Goal: Task Accomplishment & Management: Use online tool/utility

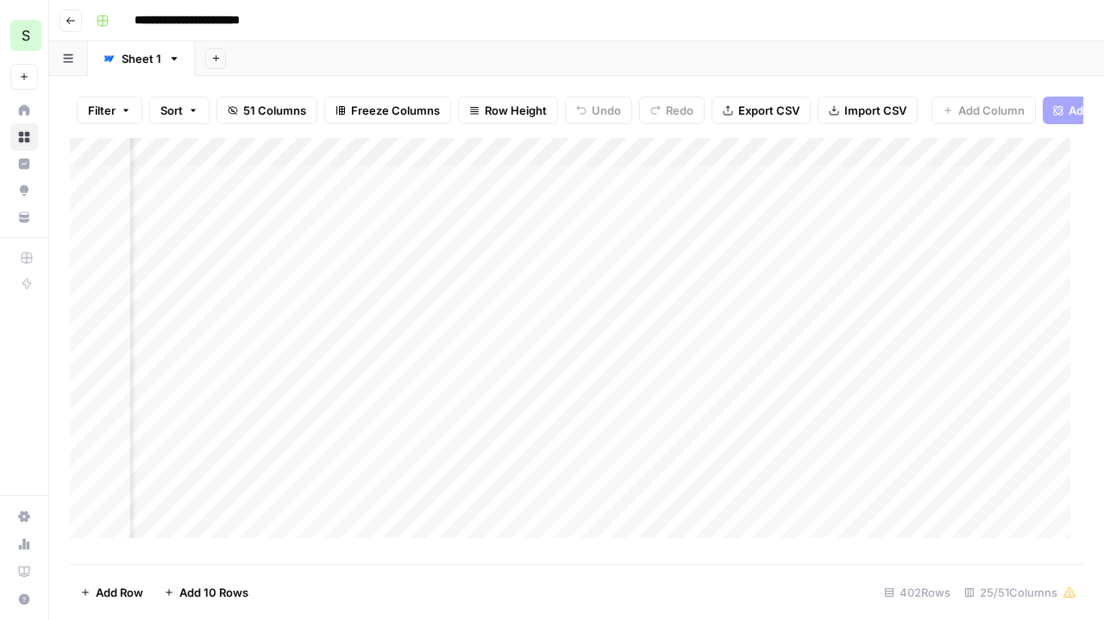
scroll to position [0, 2166]
click at [774, 315] on div "Add Column" at bounding box center [576, 344] width 1013 height 413
click at [768, 310] on div "Add Column" at bounding box center [576, 344] width 1013 height 413
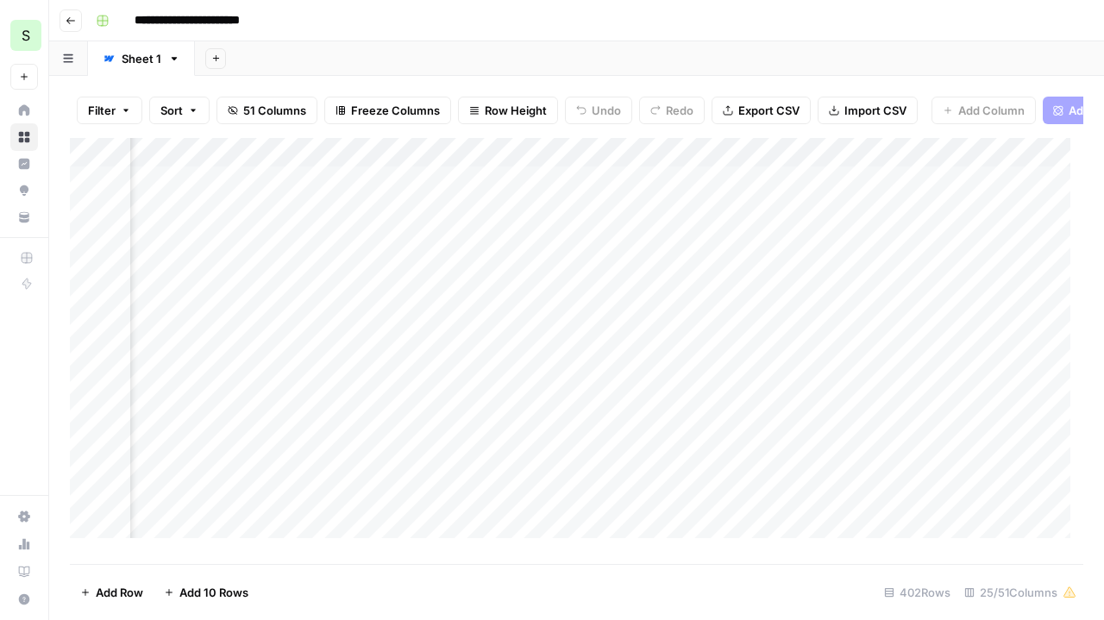
click at [816, 311] on div "Add Column" at bounding box center [576, 344] width 1013 height 413
click at [559, 310] on div "Add Column" at bounding box center [576, 344] width 1013 height 413
click at [668, 310] on div "Add Column" at bounding box center [576, 344] width 1013 height 413
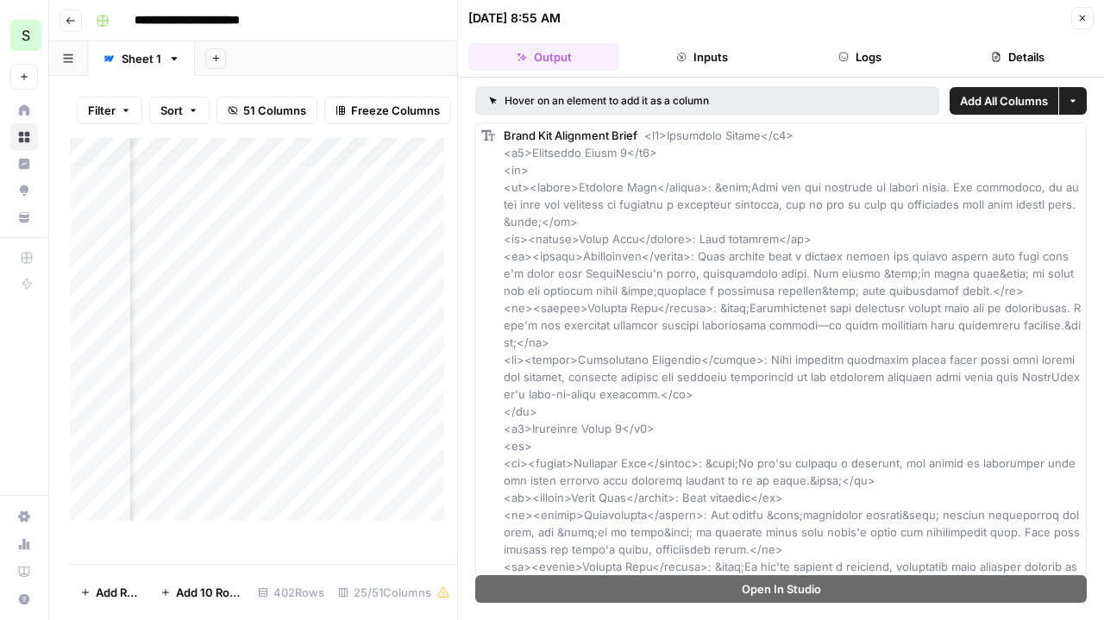
click at [999, 46] on button "Details" at bounding box center [1018, 57] width 151 height 28
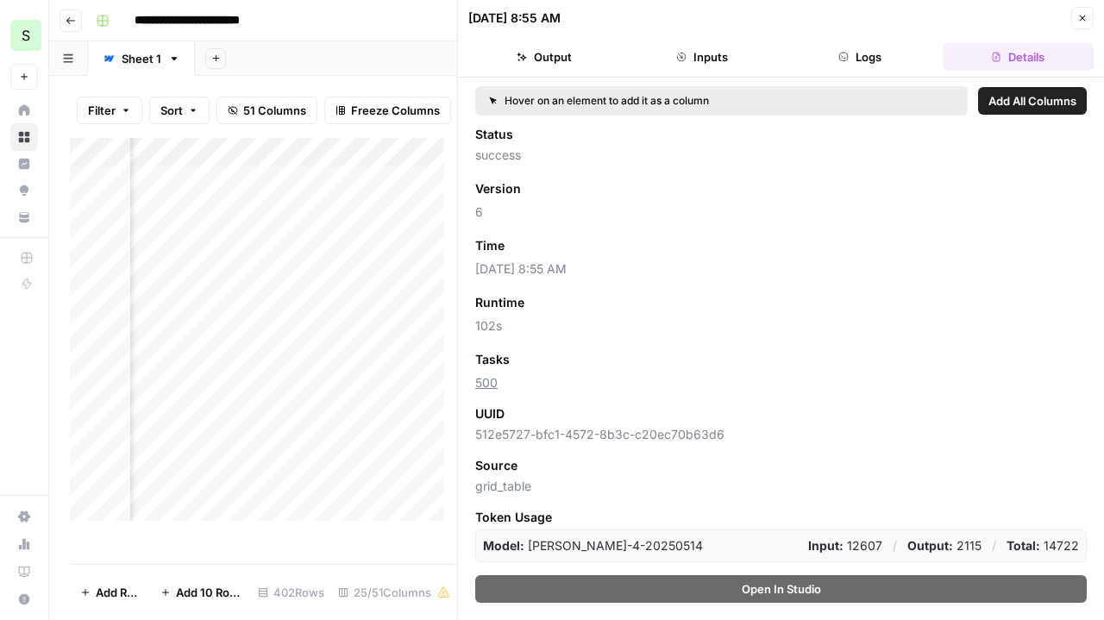
scroll to position [36, 0]
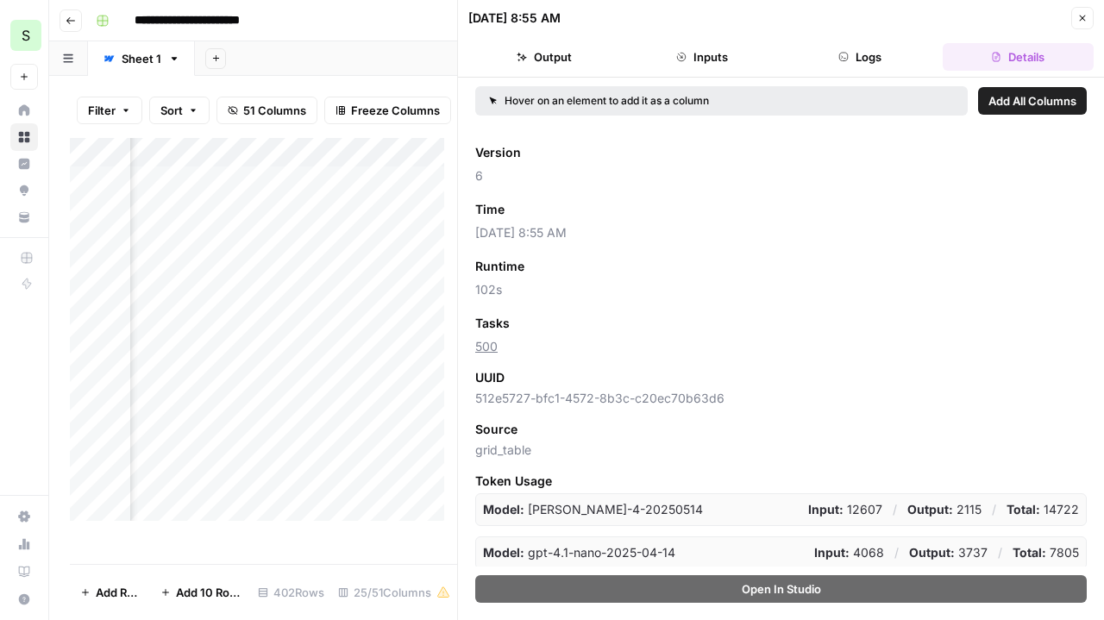
click at [856, 49] on button "Logs" at bounding box center [860, 57] width 151 height 28
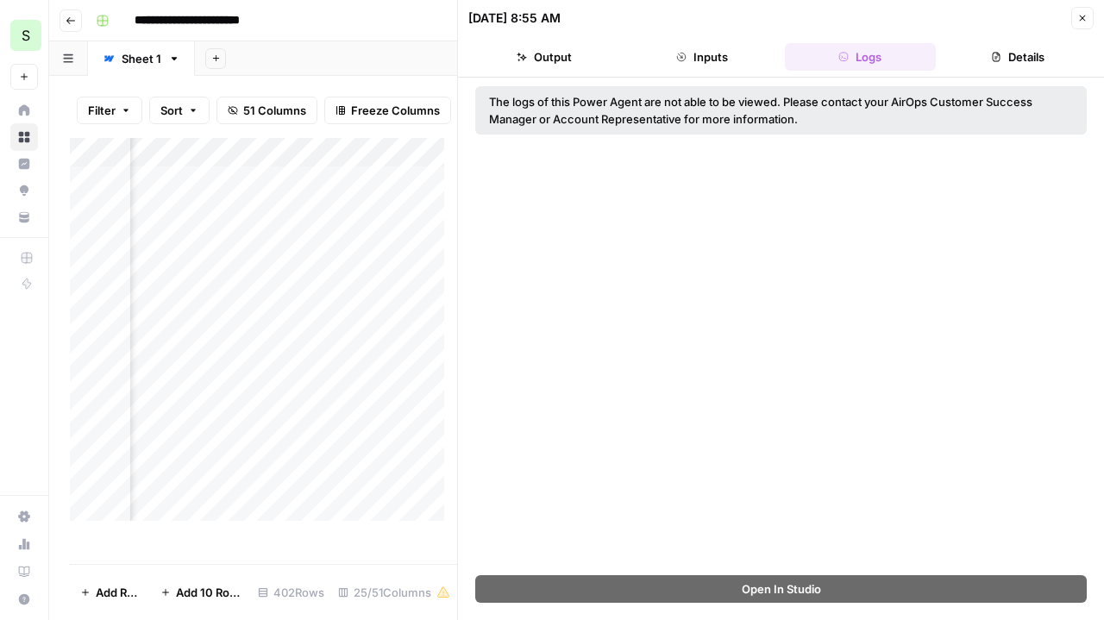
click at [711, 55] on button "Inputs" at bounding box center [701, 57] width 151 height 28
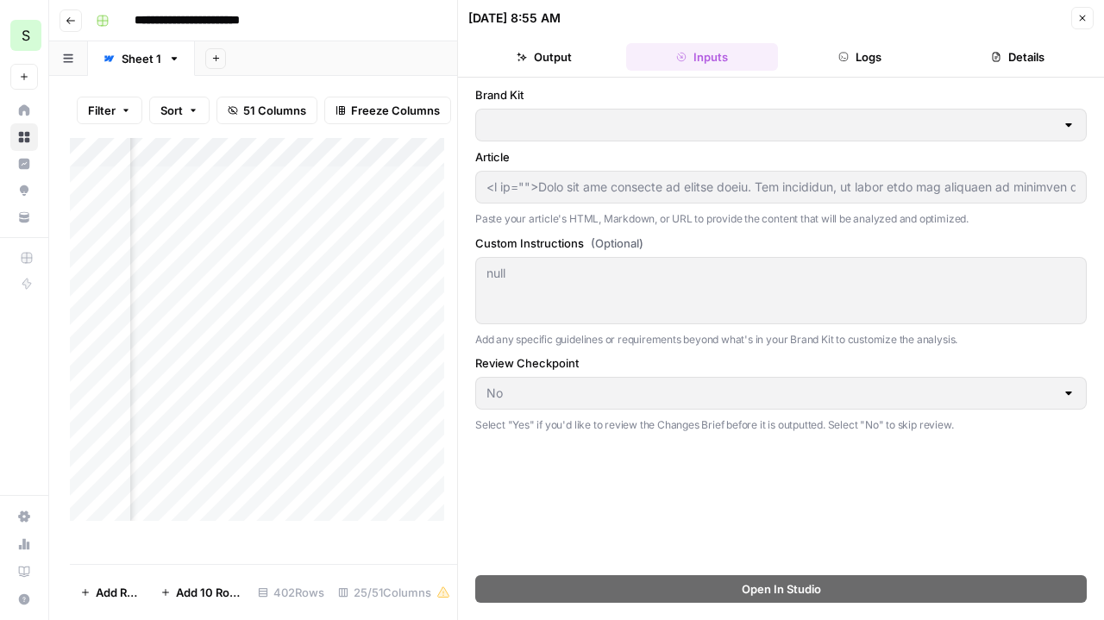
type input "SmartSurvey"
click at [547, 53] on button "Output" at bounding box center [543, 57] width 151 height 28
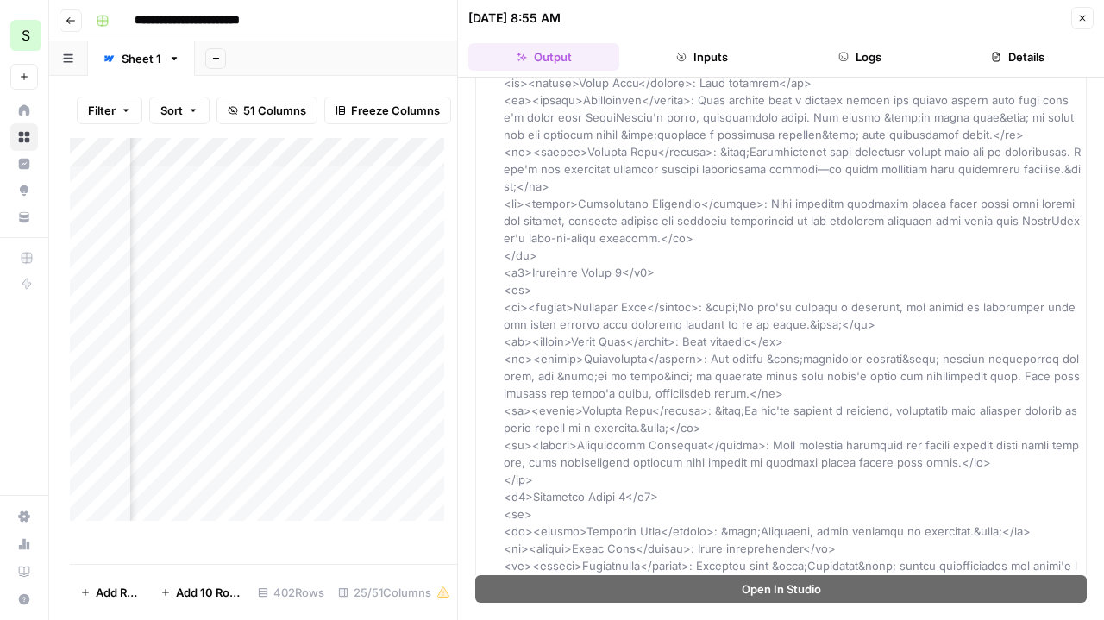
scroll to position [0, 2541]
click at [1076, 19] on button "Close" at bounding box center [1082, 18] width 22 height 22
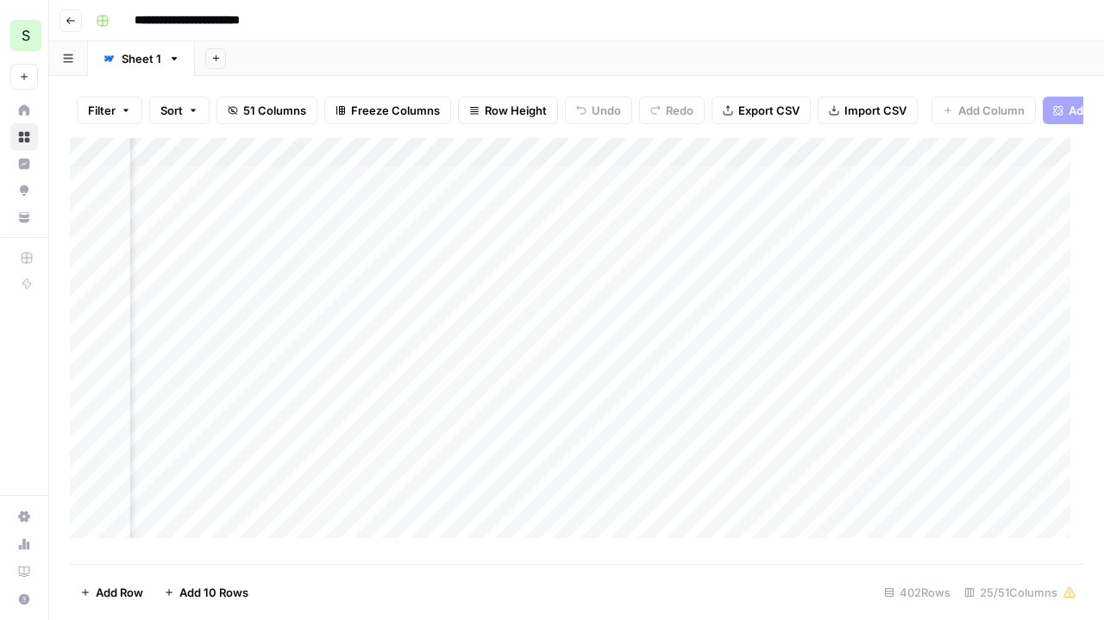
click at [876, 310] on div "Add Column" at bounding box center [576, 344] width 1013 height 413
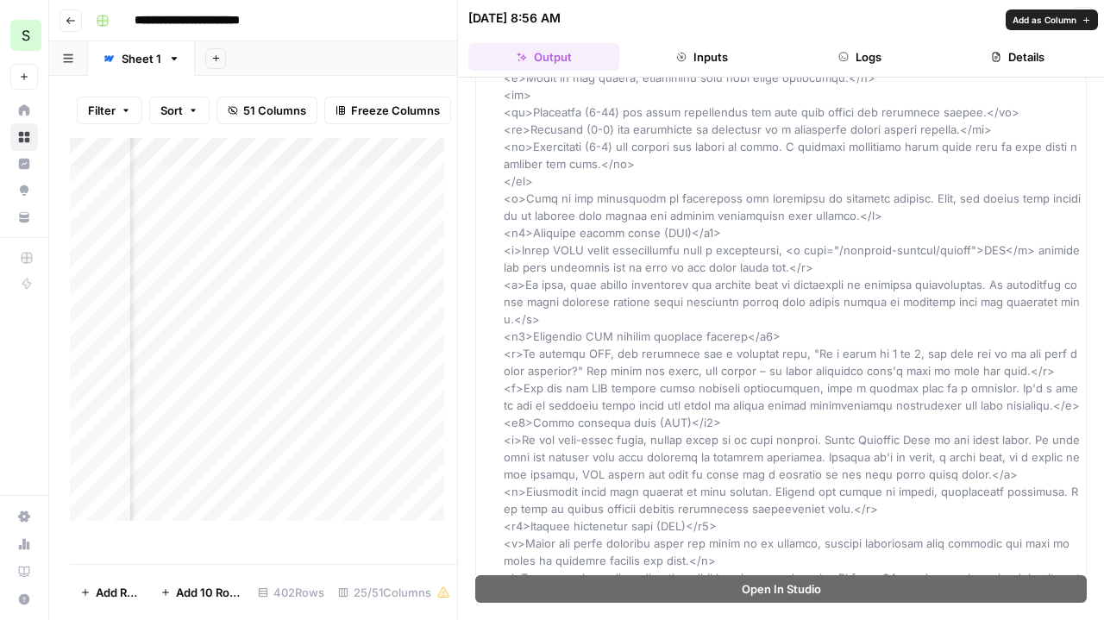
scroll to position [1274, 0]
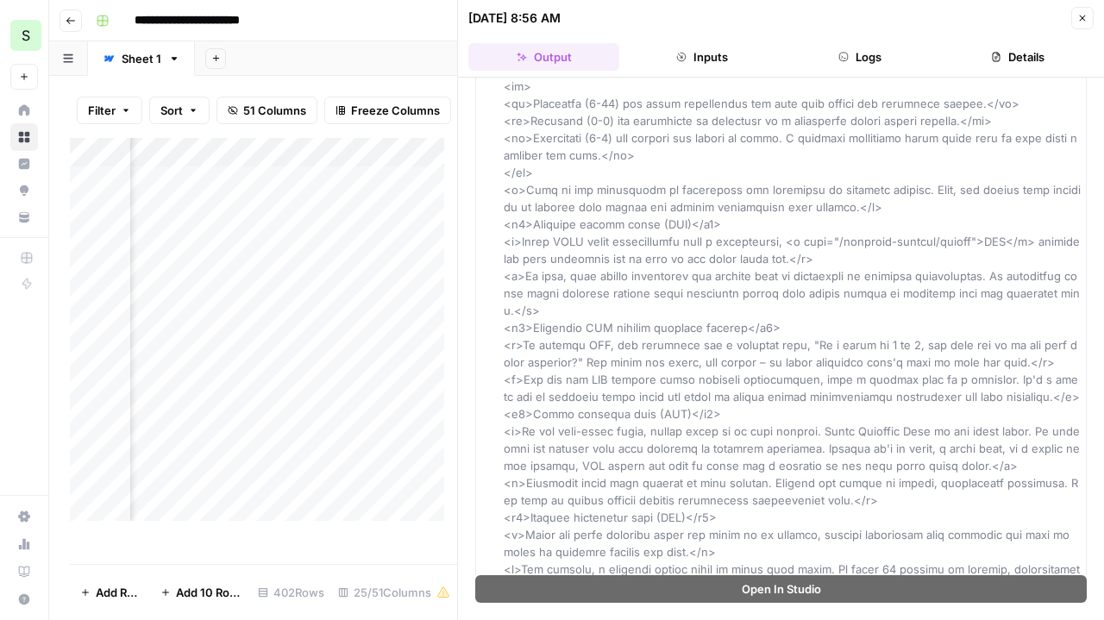
click at [1088, 16] on button "Close" at bounding box center [1082, 18] width 22 height 22
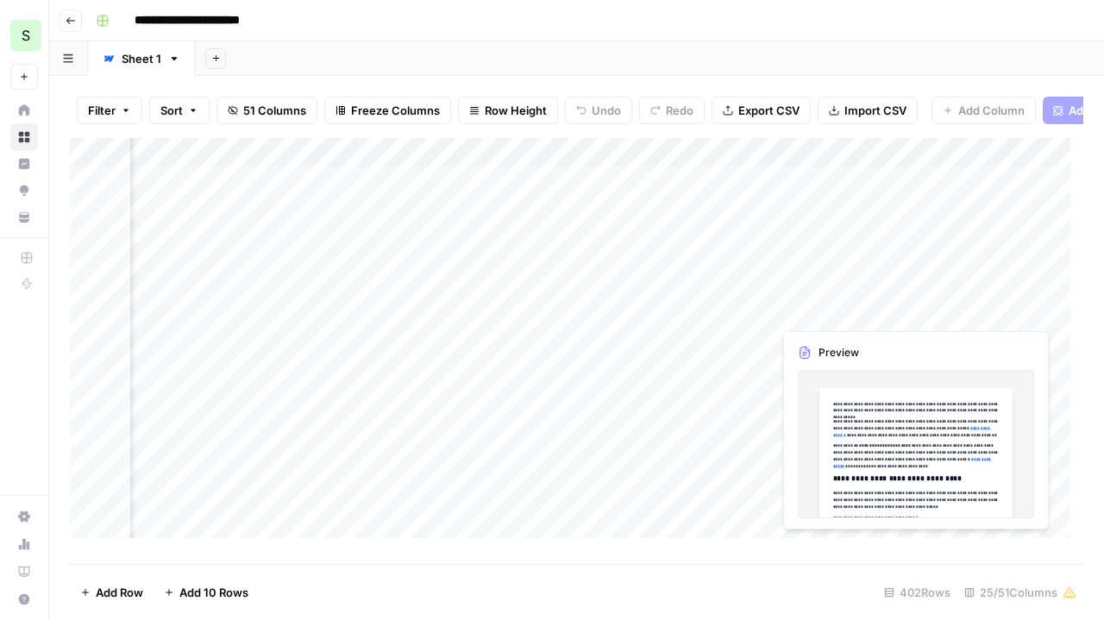
scroll to position [0, 2832]
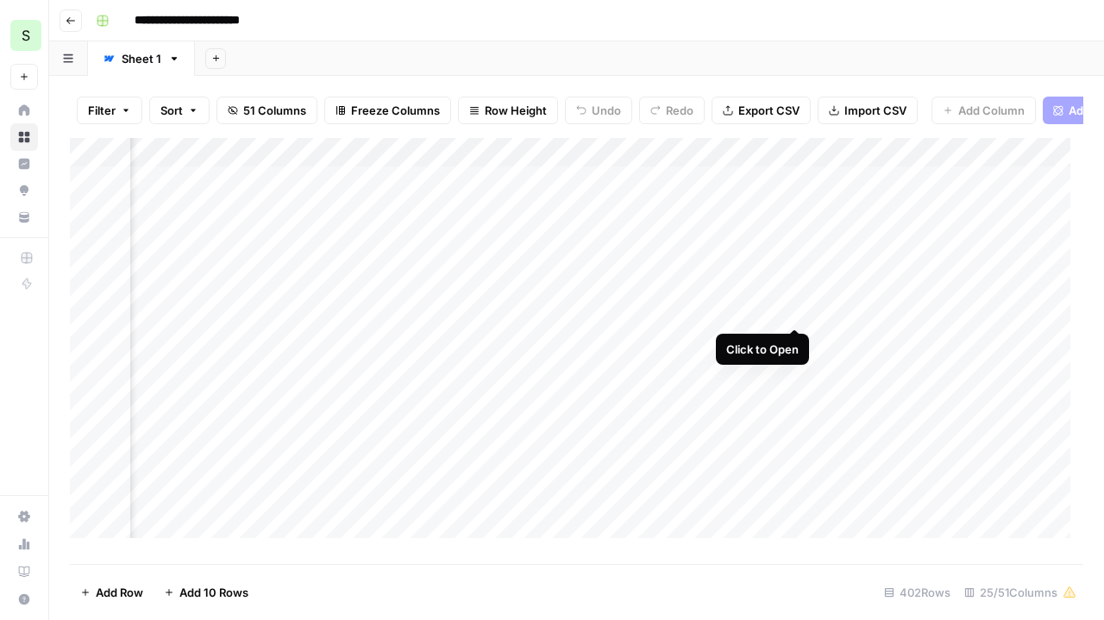
click at [798, 307] on div "Add Column" at bounding box center [576, 344] width 1013 height 413
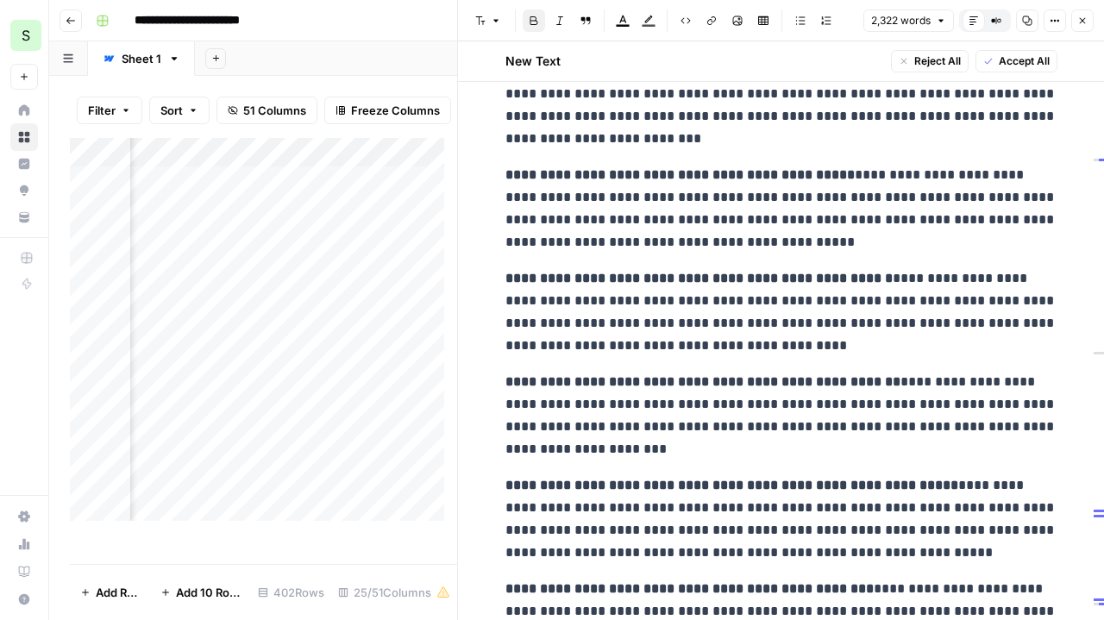
scroll to position [7106, 0]
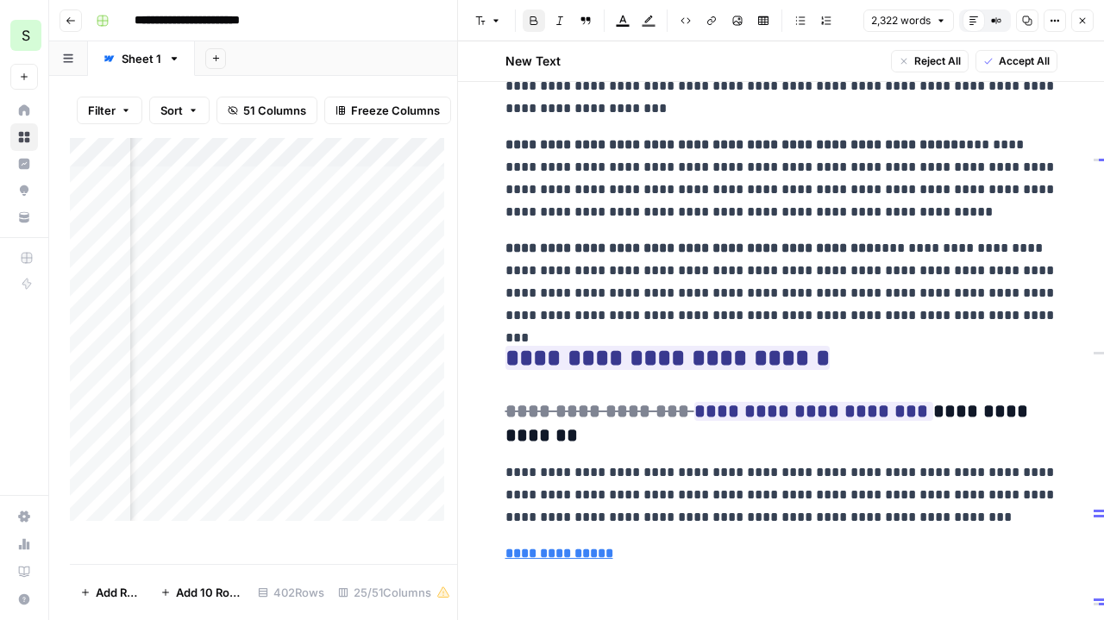
click at [1032, 65] on span "Accept All" at bounding box center [1024, 61] width 51 height 16
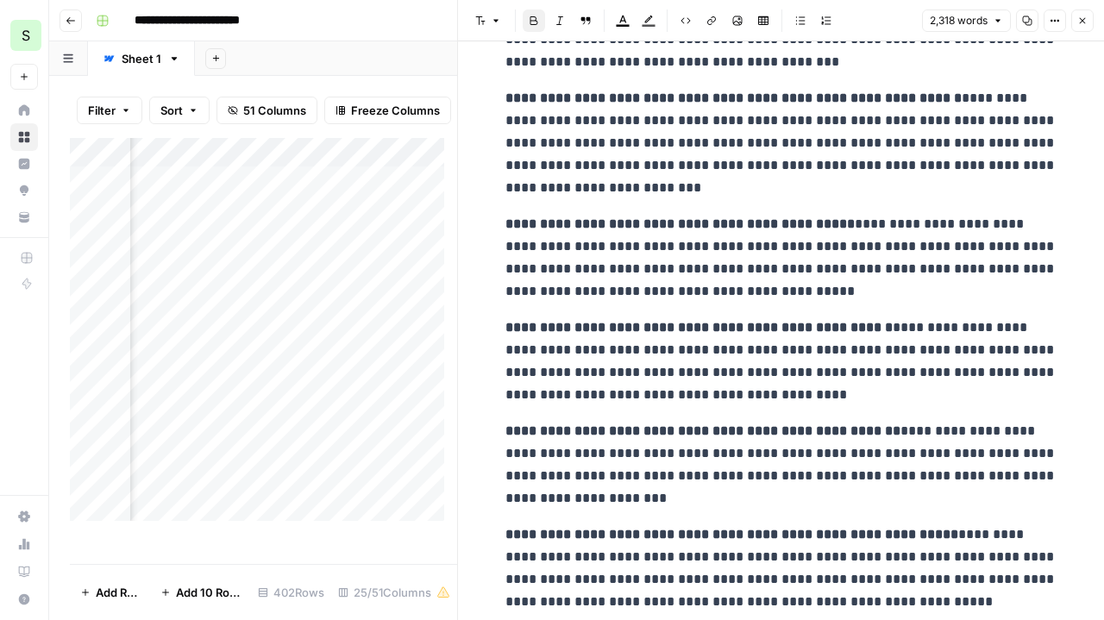
scroll to position [6600, 0]
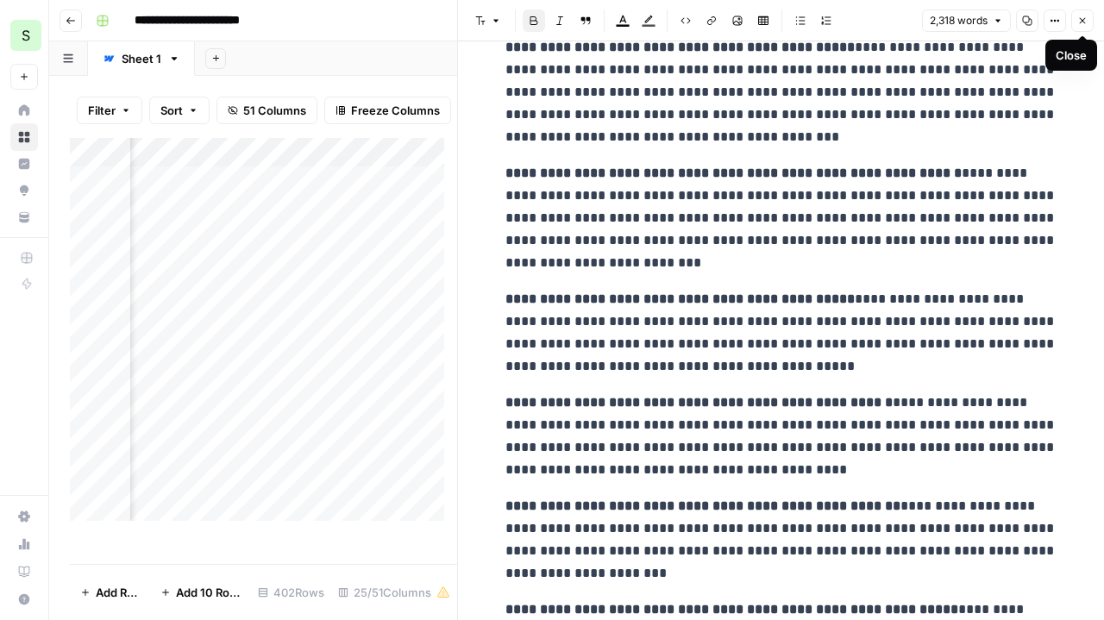
click at [1086, 17] on icon "button" at bounding box center [1082, 21] width 10 height 10
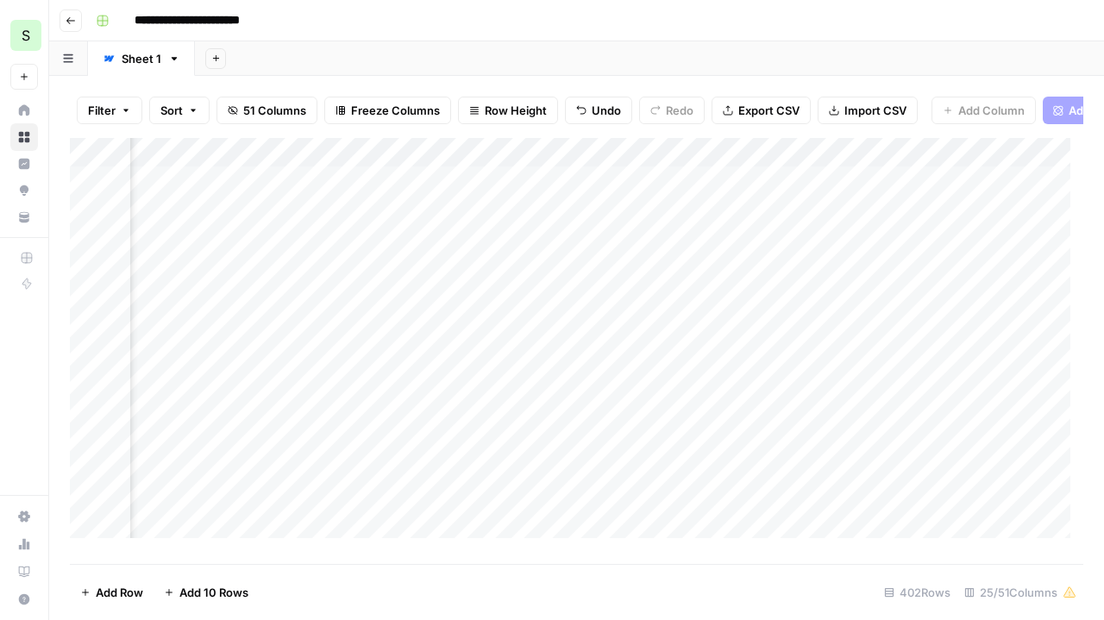
scroll to position [0, 3083]
click at [724, 306] on div "Add Column" at bounding box center [576, 344] width 1013 height 413
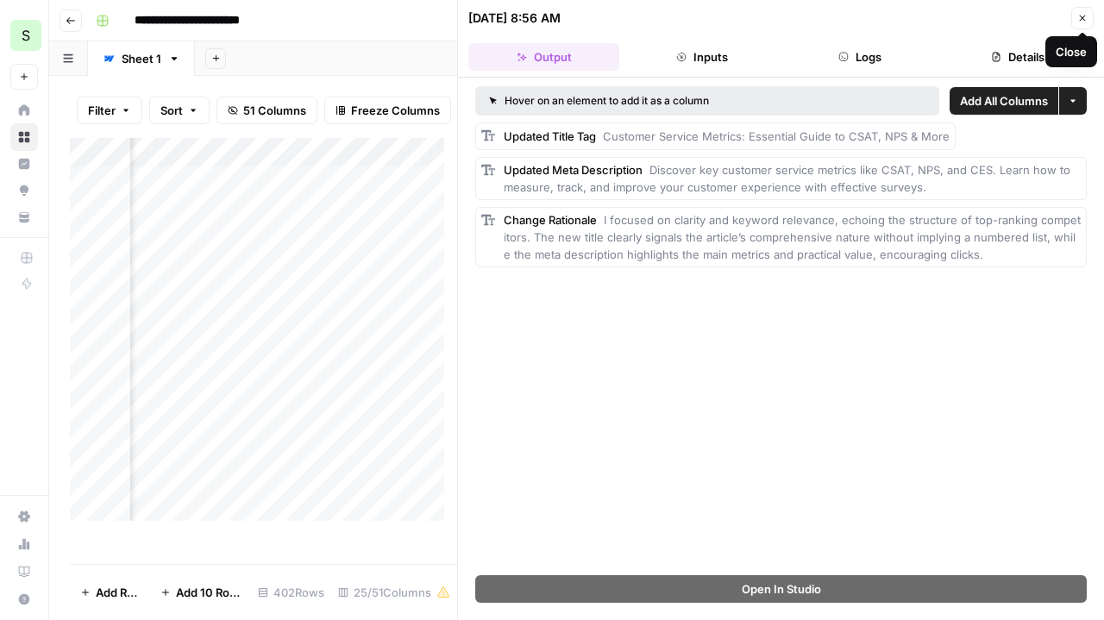
click at [1083, 13] on icon "button" at bounding box center [1082, 18] width 10 height 10
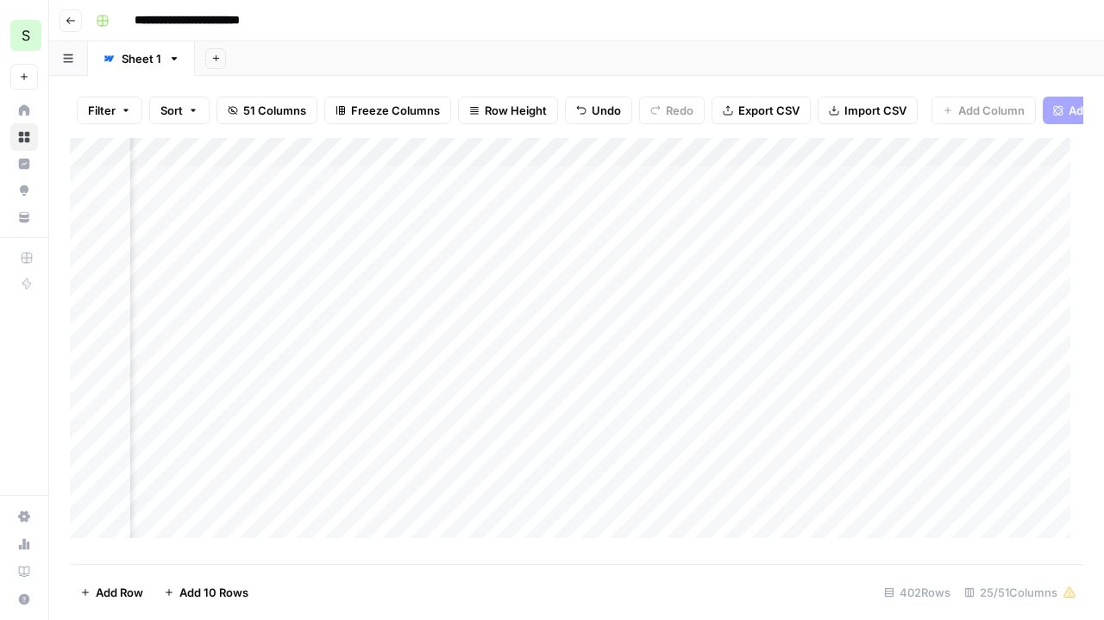
scroll to position [0, 3732]
click at [714, 308] on div "Add Column" at bounding box center [576, 344] width 1013 height 413
click at [799, 317] on div "Add Column" at bounding box center [576, 344] width 1013 height 413
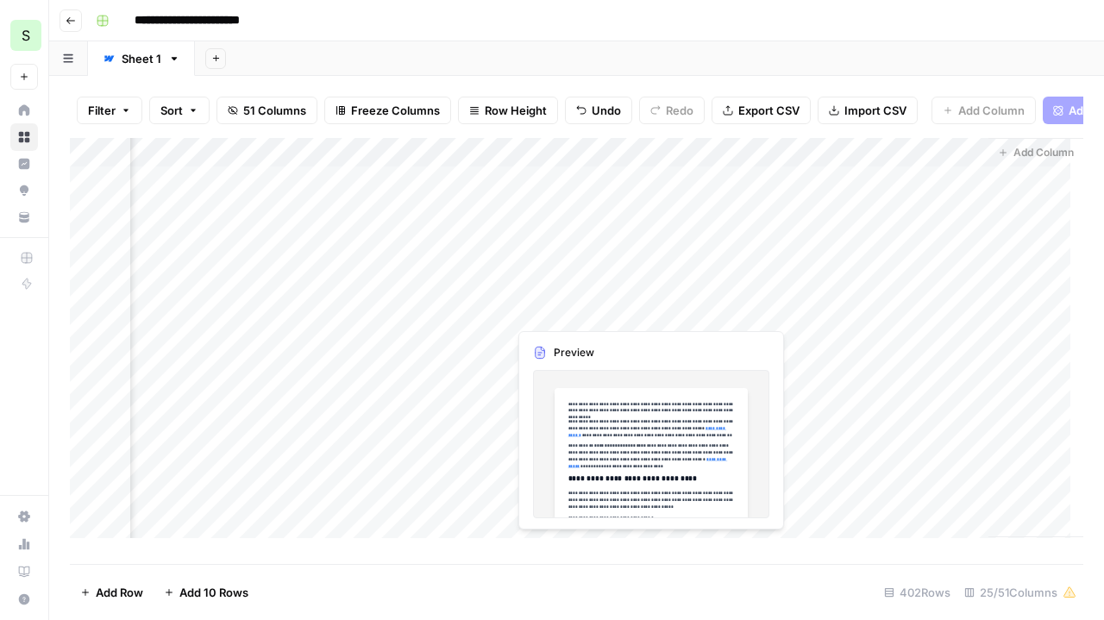
click at [539, 304] on div "Add Column" at bounding box center [576, 344] width 1013 height 413
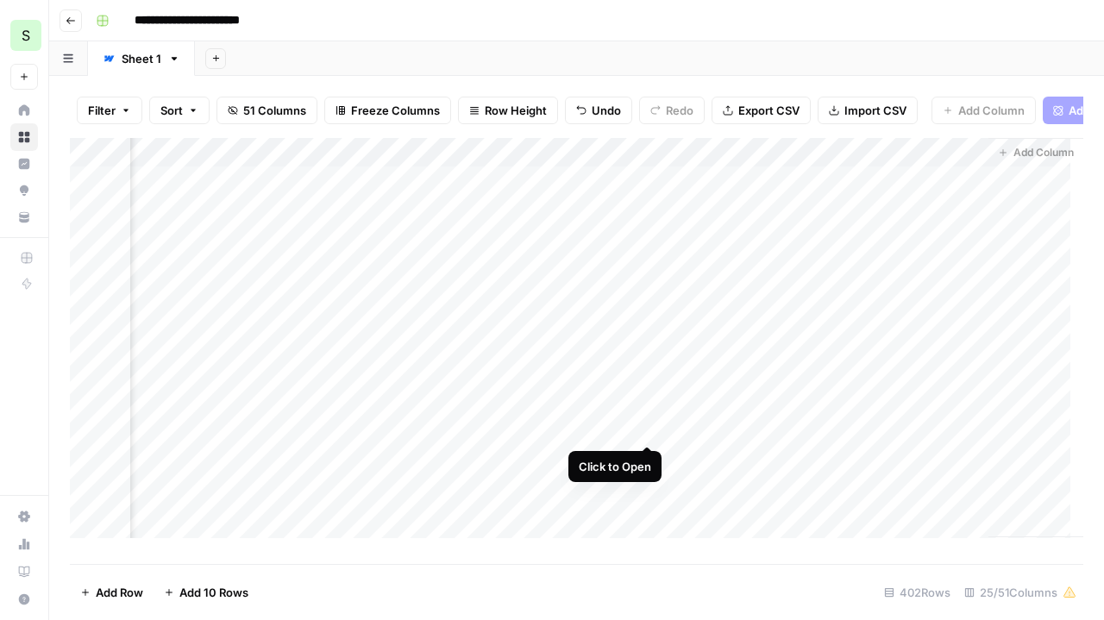
click at [643, 427] on div "Add Column" at bounding box center [576, 344] width 1013 height 413
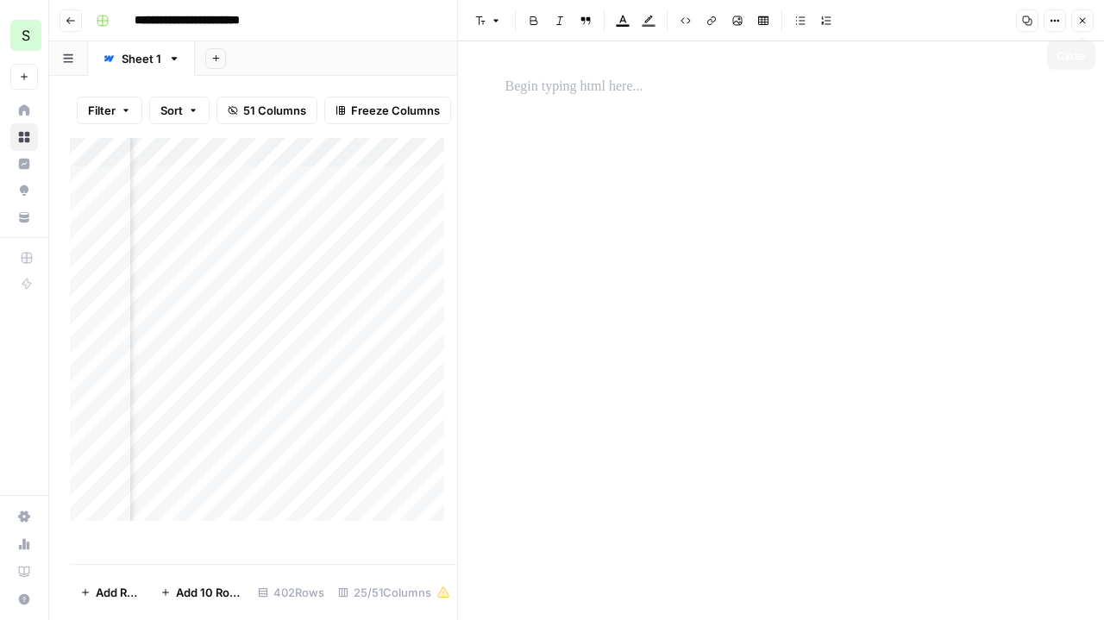
click at [1075, 28] on button "Close" at bounding box center [1082, 20] width 22 height 22
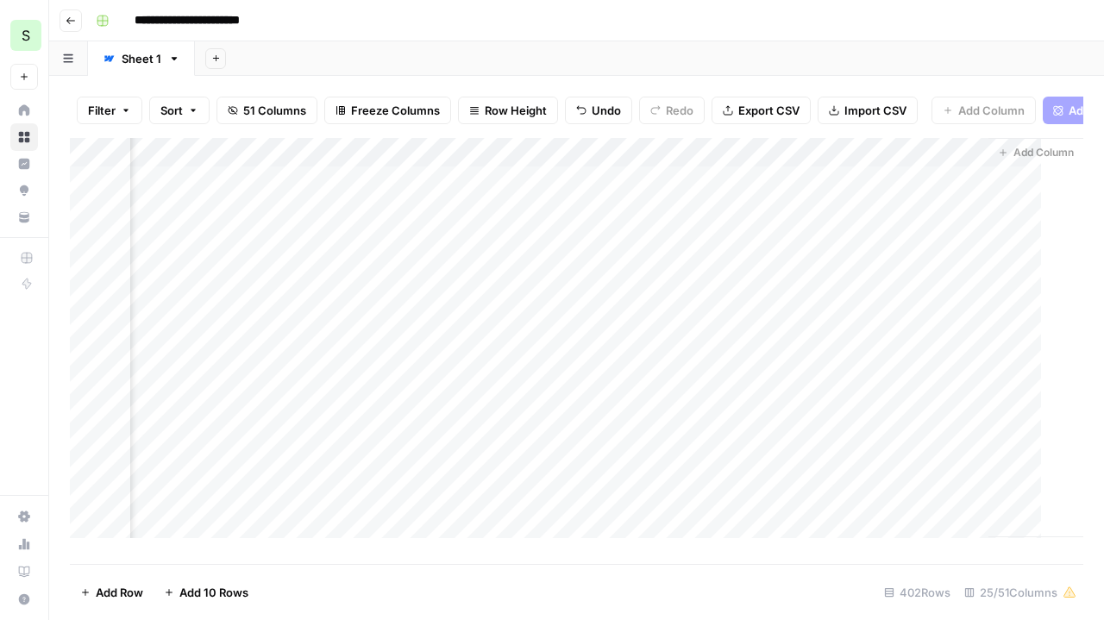
scroll to position [0, 4042]
click at [671, 313] on div "Add Column" at bounding box center [576, 344] width 1013 height 413
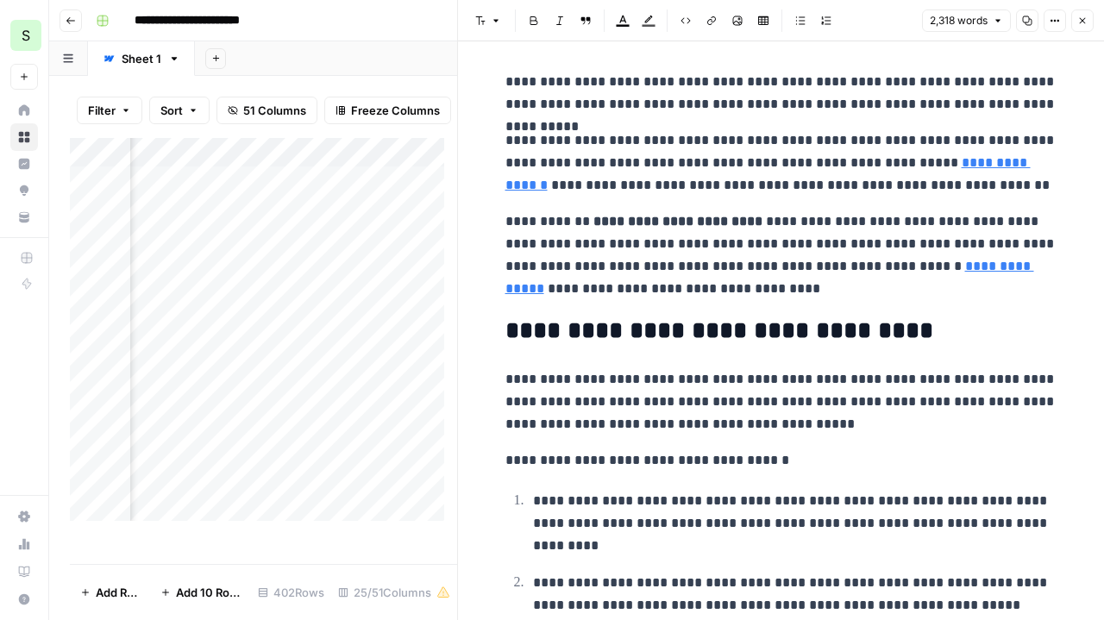
scroll to position [40, 0]
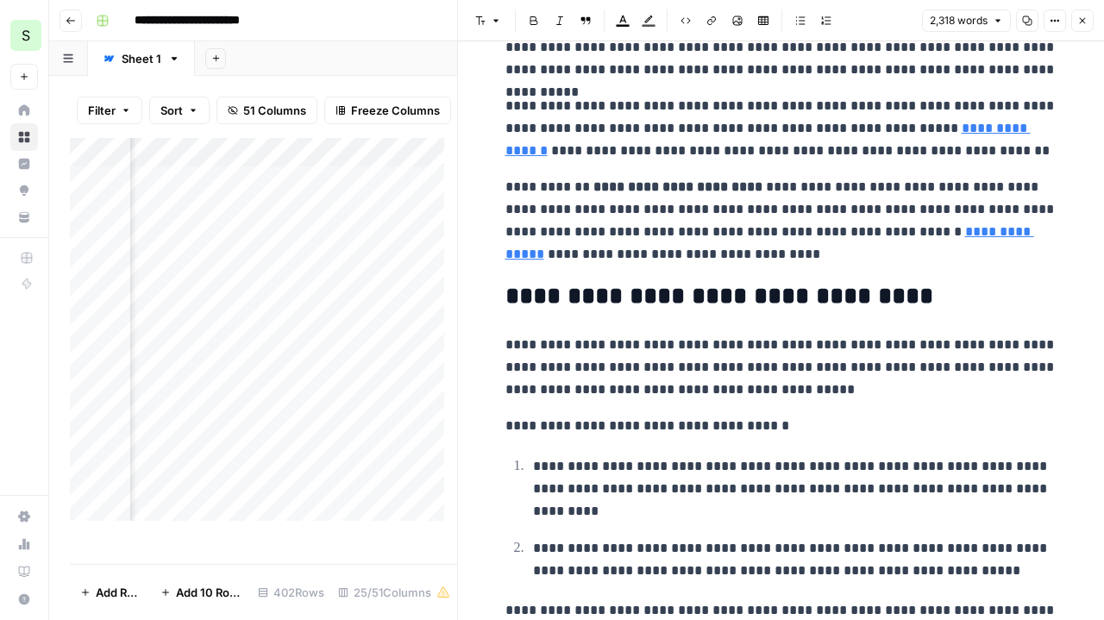
click at [647, 123] on p "**********" at bounding box center [781, 128] width 552 height 67
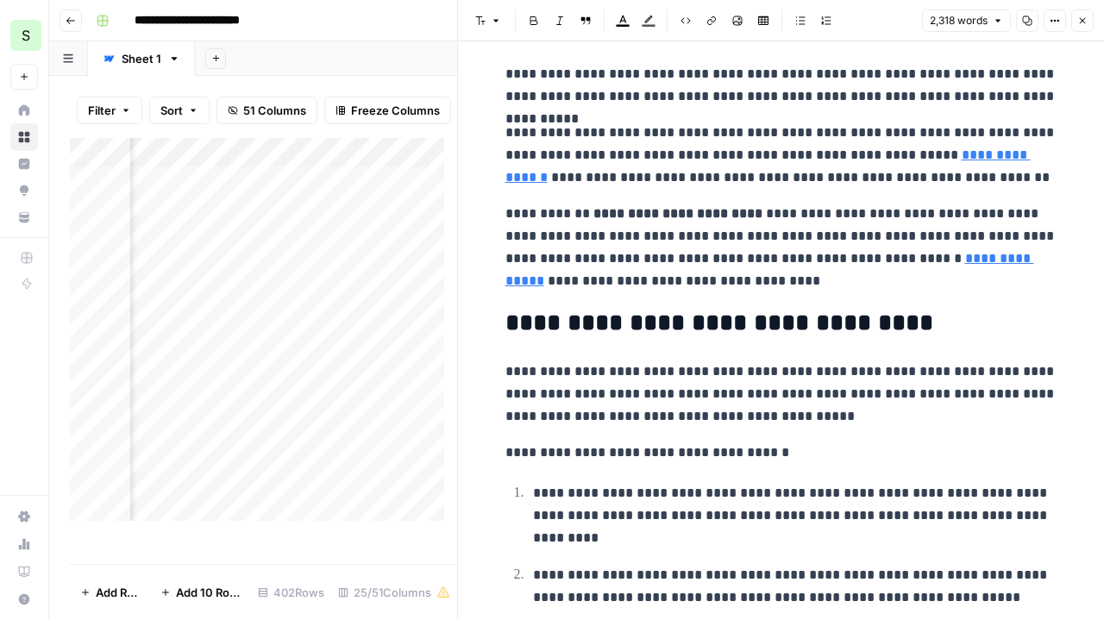
scroll to position [0, 0]
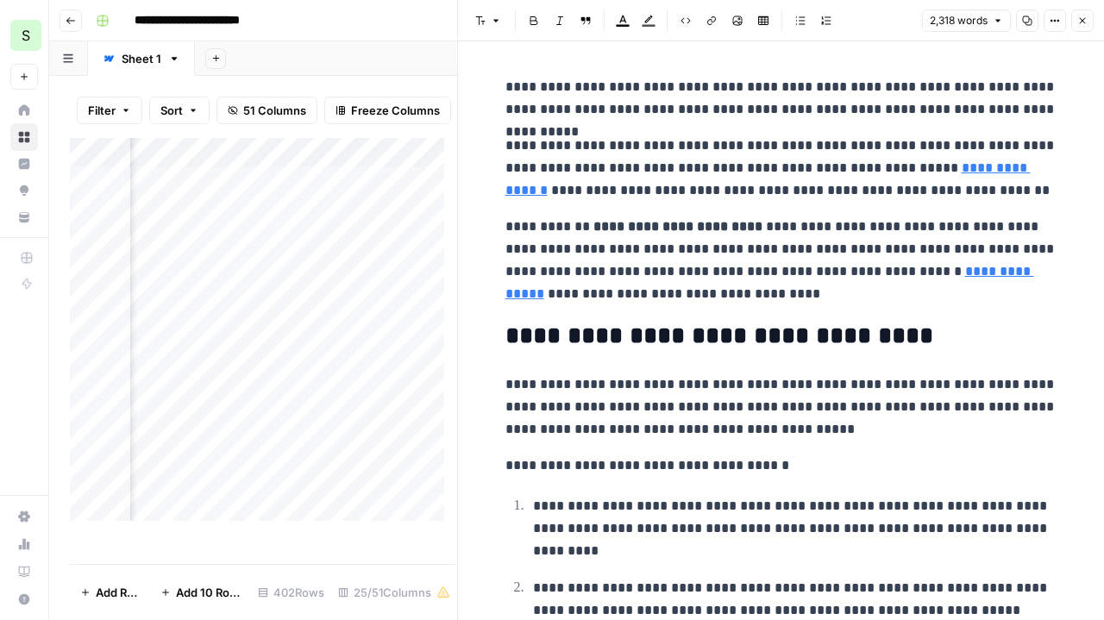
click at [693, 163] on p "**********" at bounding box center [781, 168] width 552 height 67
drag, startPoint x: 840, startPoint y: 145, endPoint x: 774, endPoint y: 148, distance: 65.6
click at [774, 148] on p "**********" at bounding box center [781, 168] width 552 height 67
drag, startPoint x: 1015, startPoint y: 144, endPoint x: 856, endPoint y: 148, distance: 159.6
click at [856, 148] on p "**********" at bounding box center [781, 168] width 552 height 67
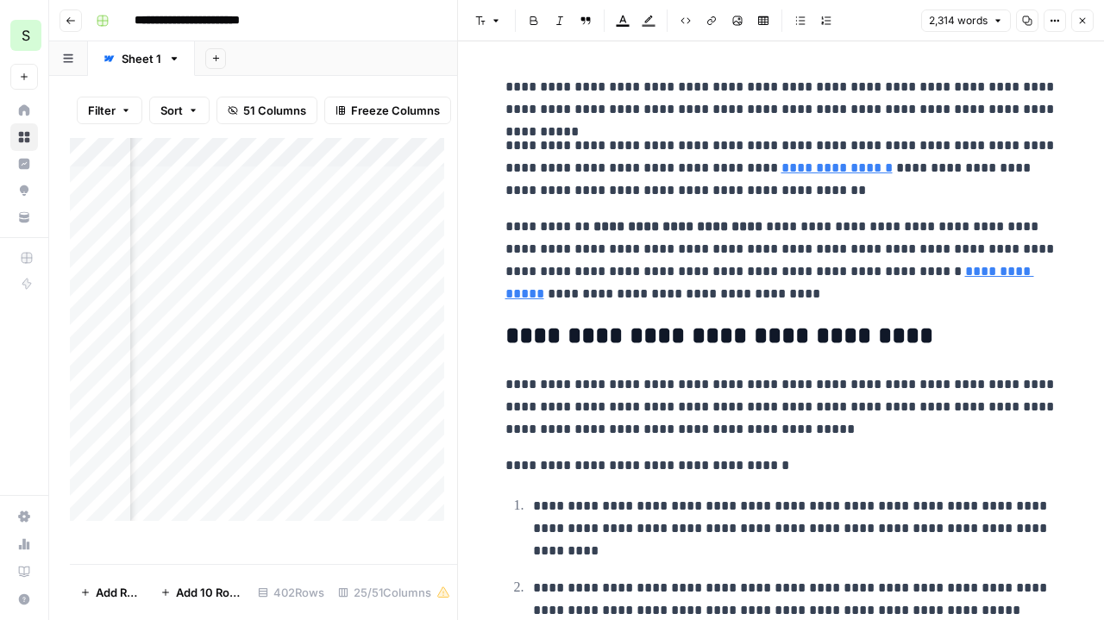
click at [856, 148] on p "**********" at bounding box center [781, 168] width 552 height 67
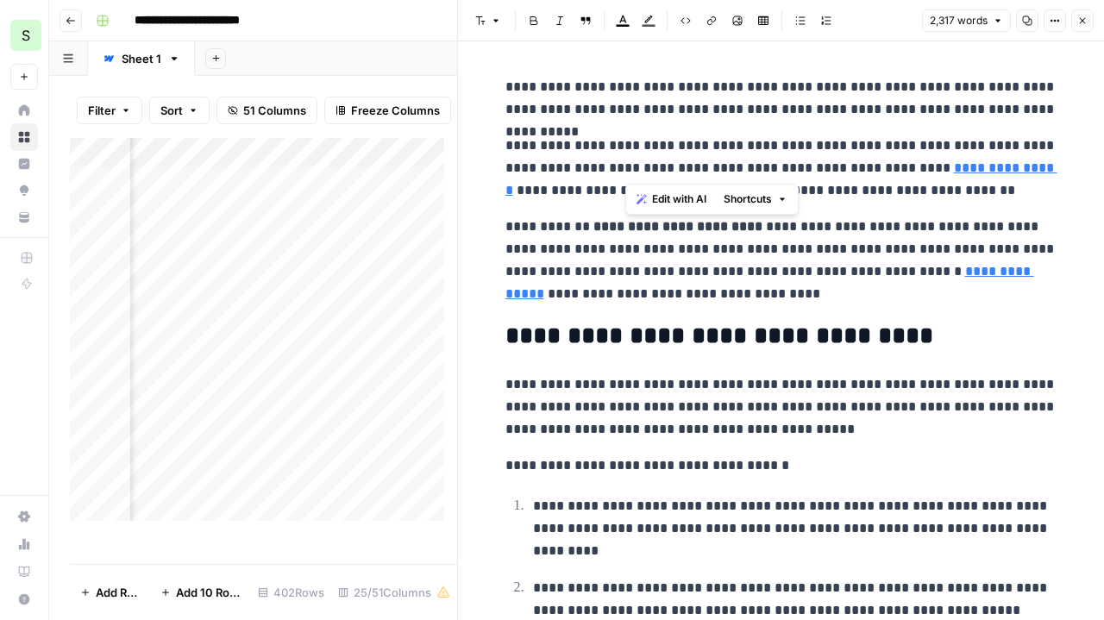
drag, startPoint x: 705, startPoint y: 168, endPoint x: 624, endPoint y: 165, distance: 81.1
click at [624, 165] on p "**********" at bounding box center [781, 168] width 552 height 67
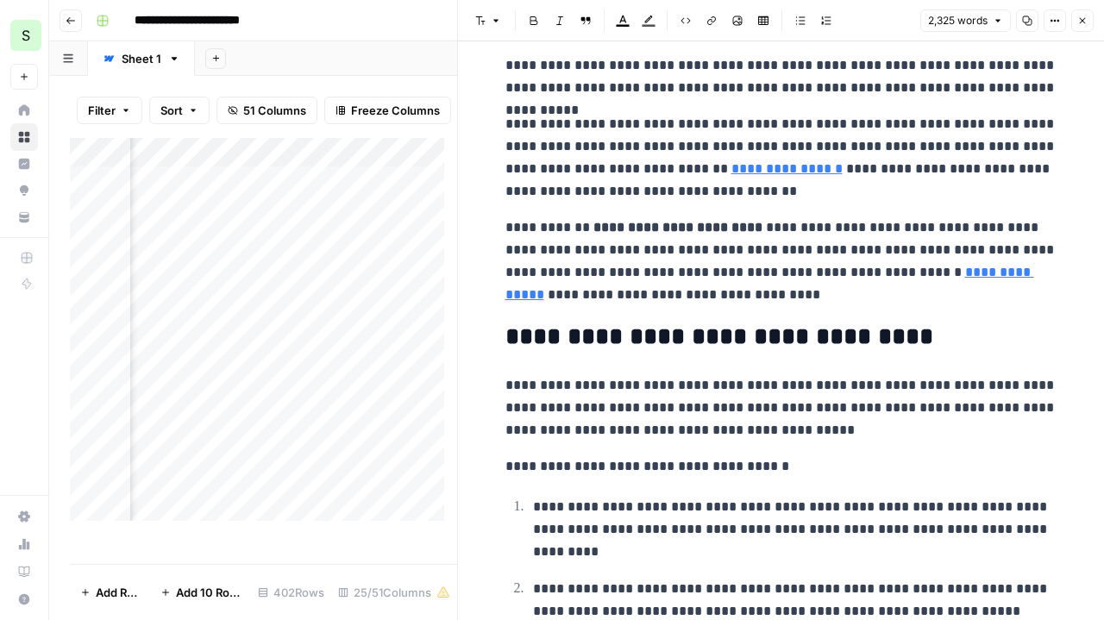
scroll to position [24, 0]
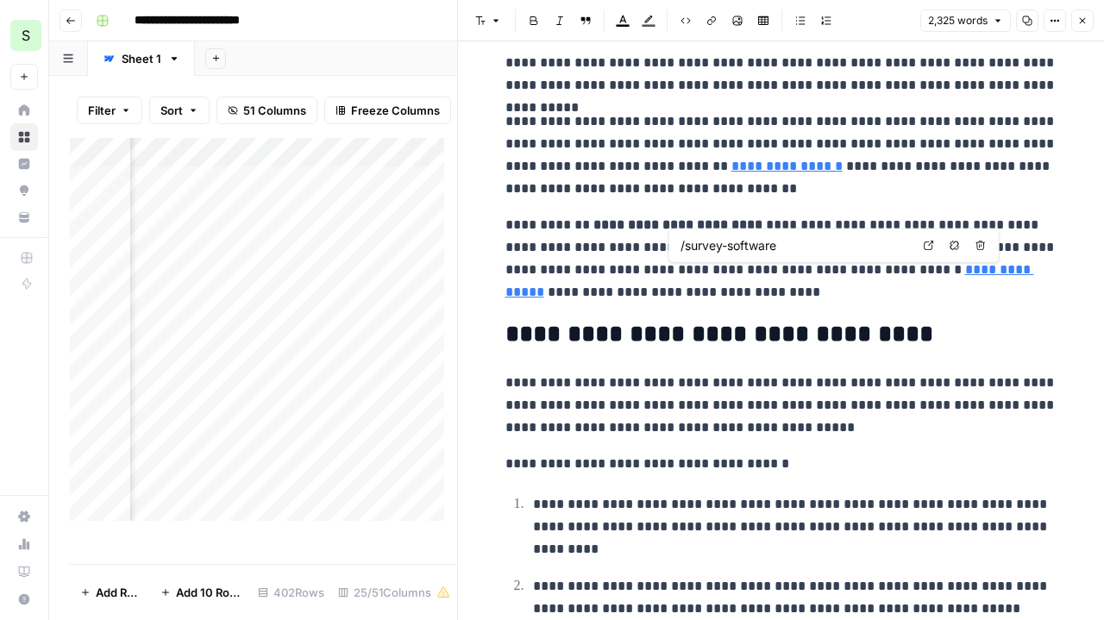
type input "https://www.forbes.com/sites/blakemorgan/2019/09/24/50-stats-that-prove-the-val…"
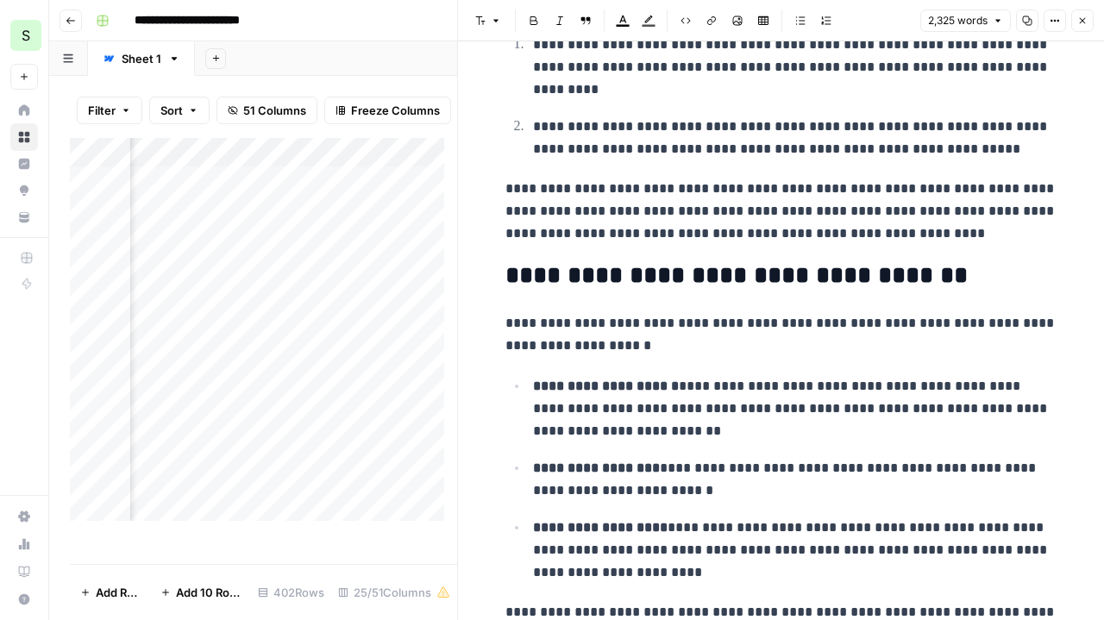
scroll to position [488, 0]
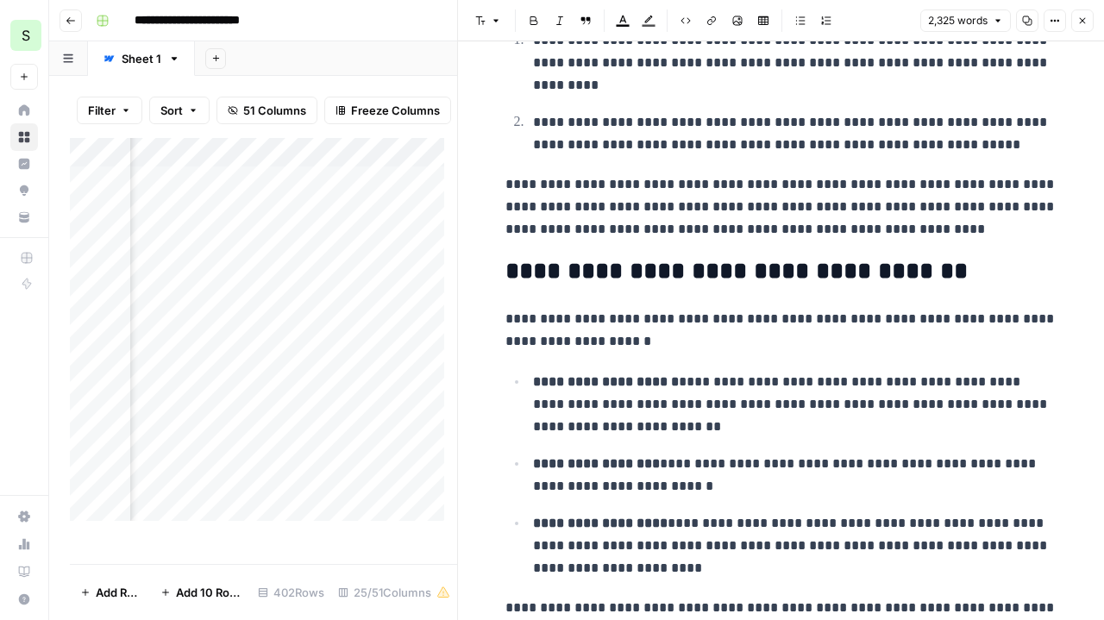
click at [961, 211] on p "**********" at bounding box center [781, 206] width 552 height 67
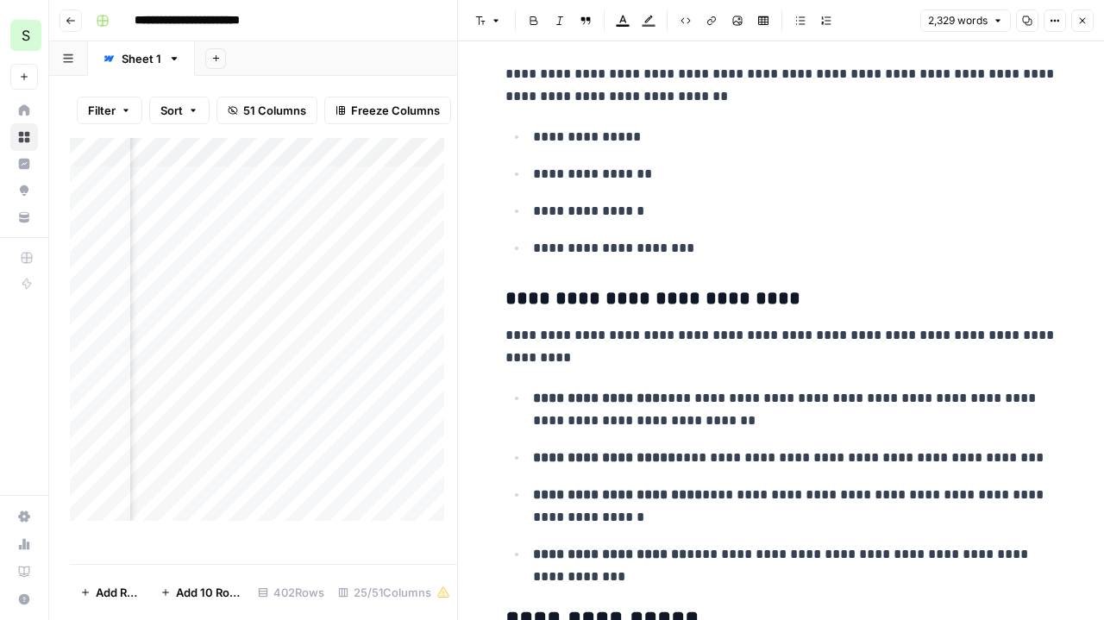
scroll to position [4214, 0]
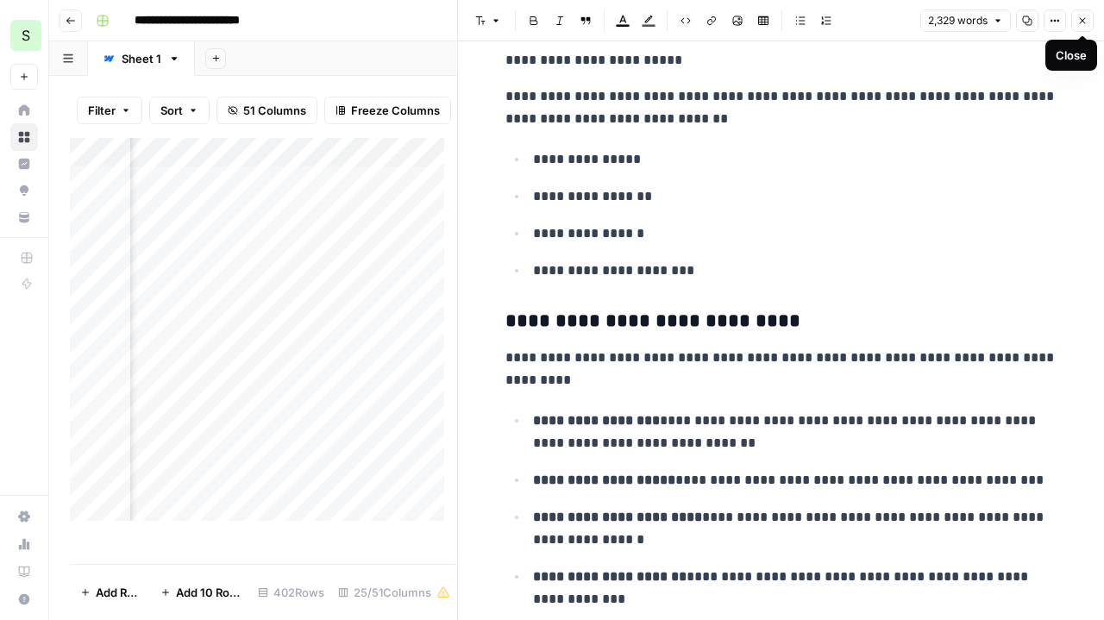
click at [1092, 21] on button "Close" at bounding box center [1082, 20] width 22 height 22
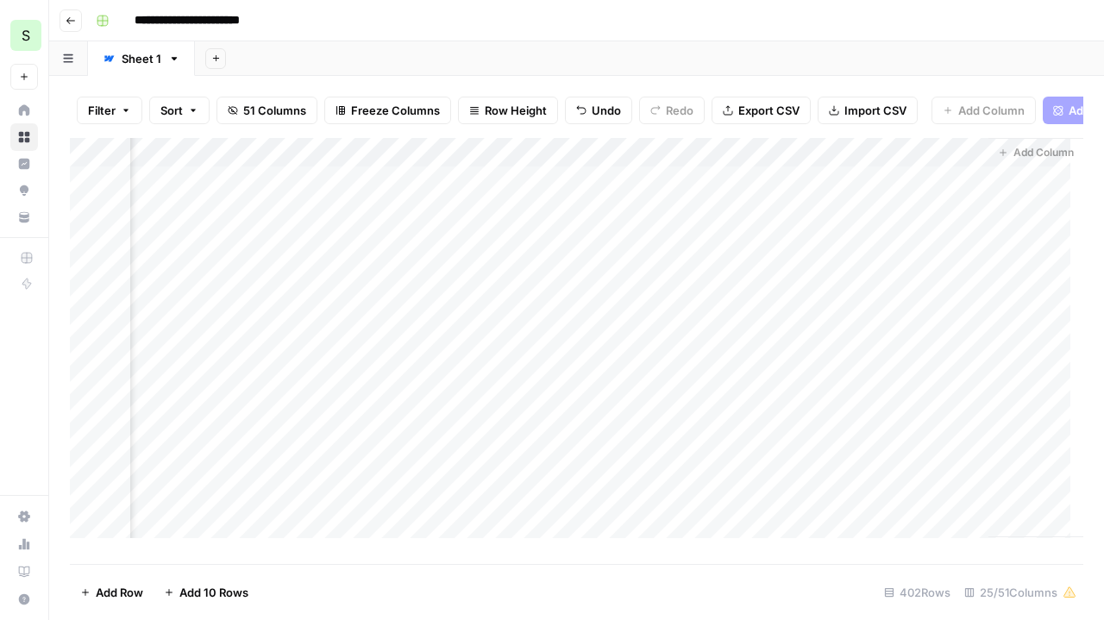
scroll to position [0, 4063]
click at [740, 313] on div "Add Column" at bounding box center [576, 344] width 1013 height 413
click at [950, 311] on div "Add Column" at bounding box center [576, 344] width 1013 height 413
click at [933, 310] on div "Add Column" at bounding box center [576, 344] width 1013 height 413
click at [862, 316] on div "Add Column" at bounding box center [576, 344] width 1013 height 413
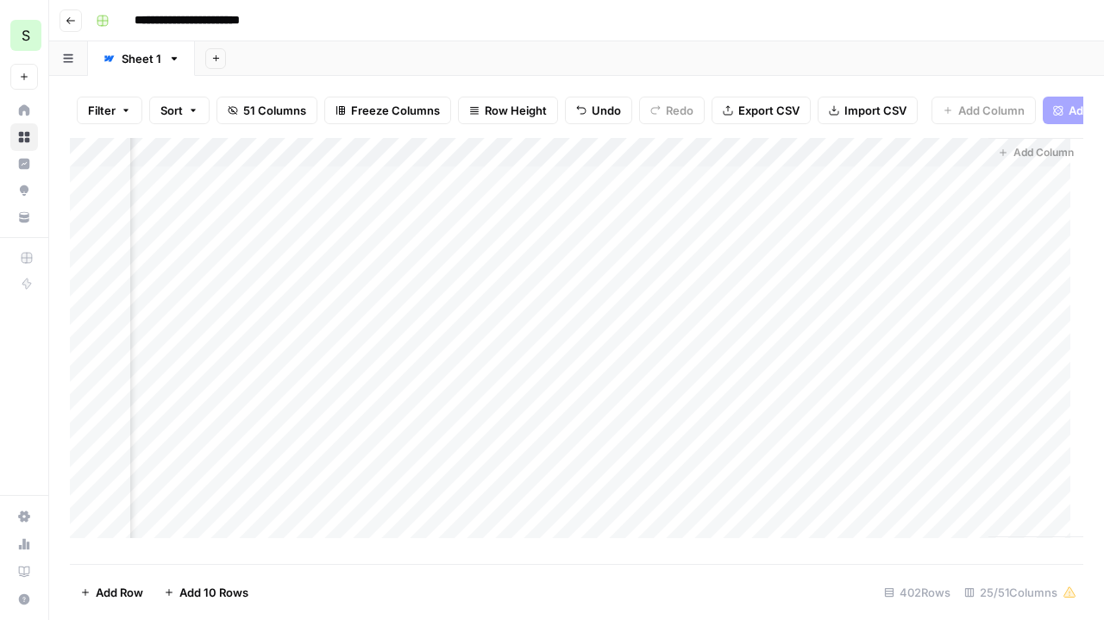
click at [845, 310] on div "Add Column" at bounding box center [576, 344] width 1013 height 413
click at [831, 168] on div "Add Column" at bounding box center [576, 344] width 1013 height 413
click at [756, 312] on div "Add Column" at bounding box center [576, 344] width 1013 height 413
click at [893, 305] on div "Add Column" at bounding box center [576, 344] width 1013 height 413
click at [733, 315] on div "Add Column" at bounding box center [576, 344] width 1013 height 413
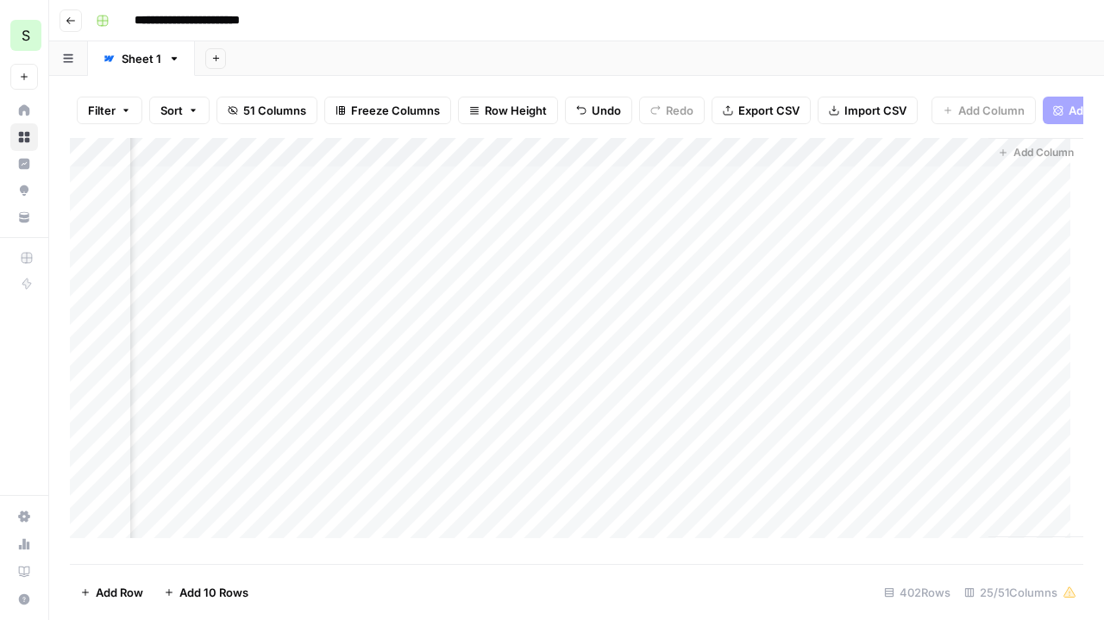
click at [759, 317] on div "Add Column" at bounding box center [576, 344] width 1013 height 413
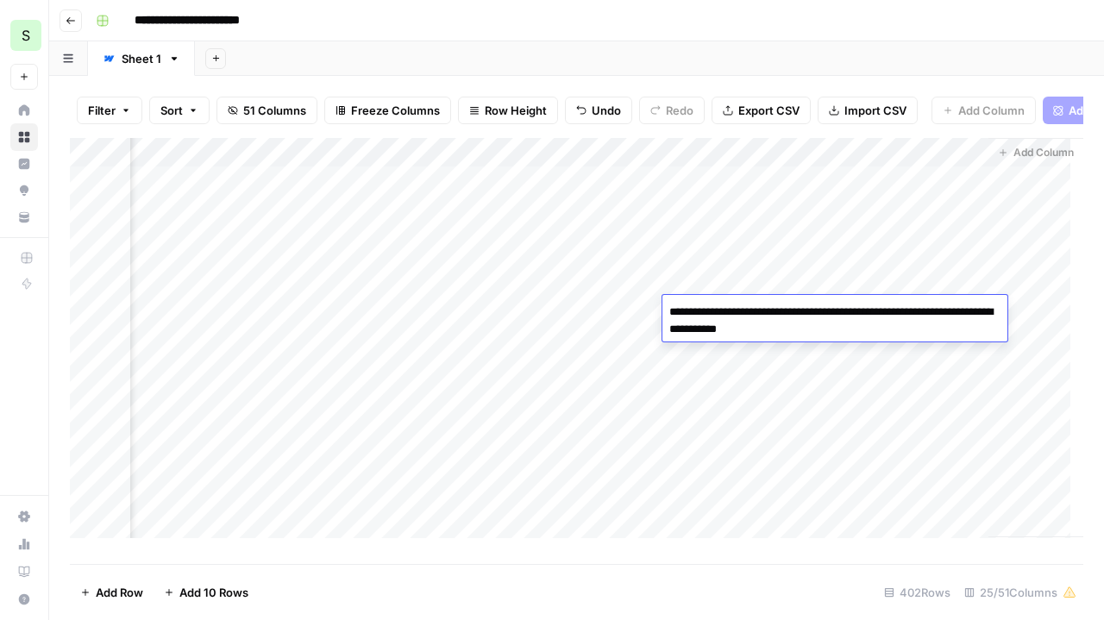
click at [567, 325] on div "Add Column" at bounding box center [576, 344] width 1013 height 413
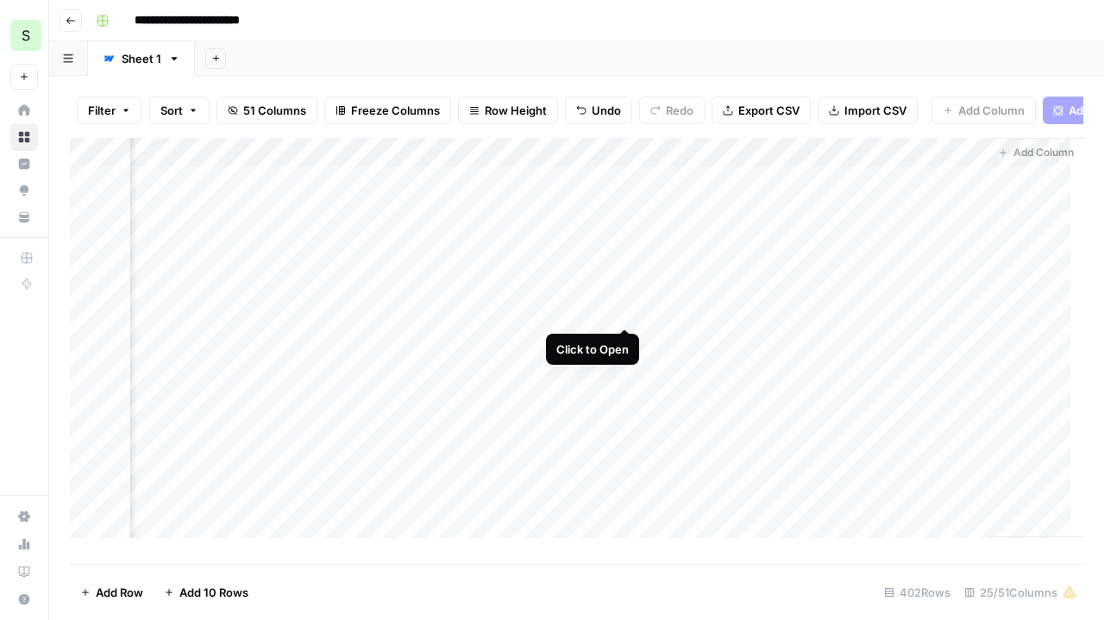
click at [628, 313] on div "Add Column" at bounding box center [576, 344] width 1013 height 413
